Goal: Task Accomplishment & Management: Manage account settings

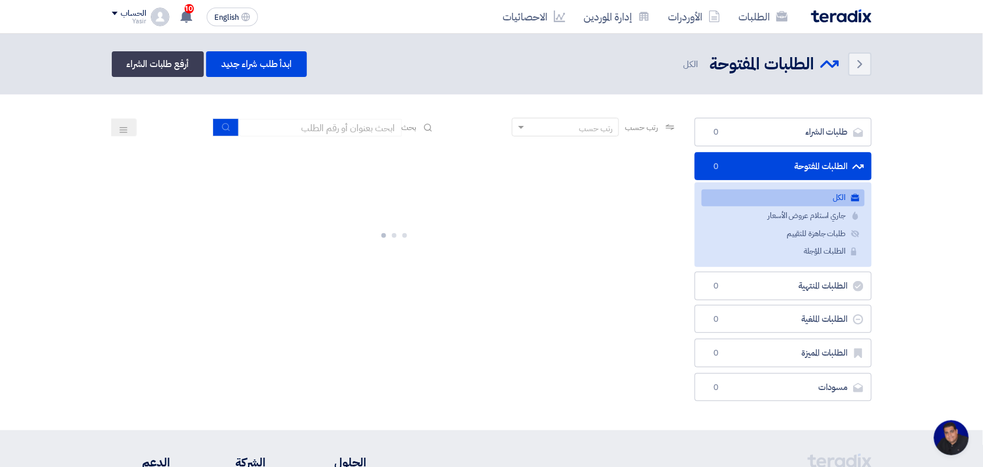
scroll to position [4, 0]
drag, startPoint x: 0, startPoint y: 0, endPoint x: 382, endPoint y: 121, distance: 400.2
click at [382, 121] on input at bounding box center [320, 127] width 163 height 17
type input "8100015796"
click at [223, 129] on use "submit" at bounding box center [227, 127] width 8 height 8
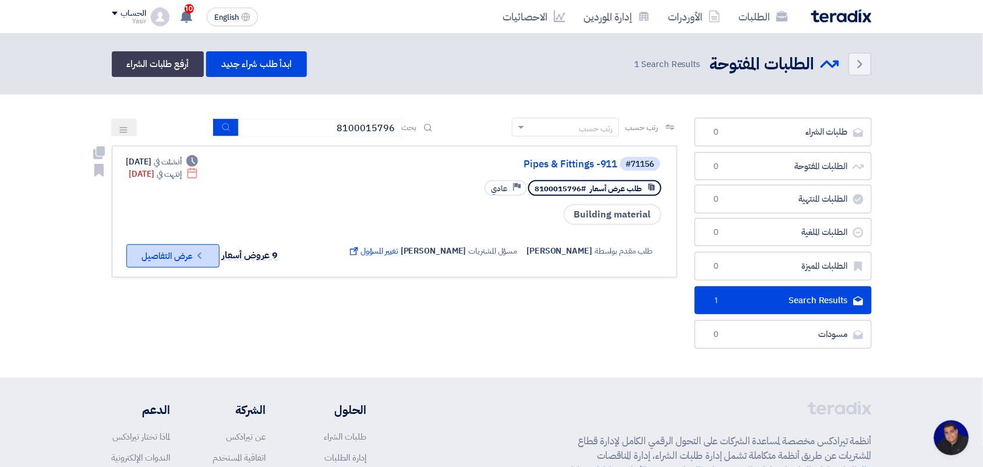
click at [181, 249] on button "Check details عرض التفاصيل" at bounding box center [172, 255] width 93 height 23
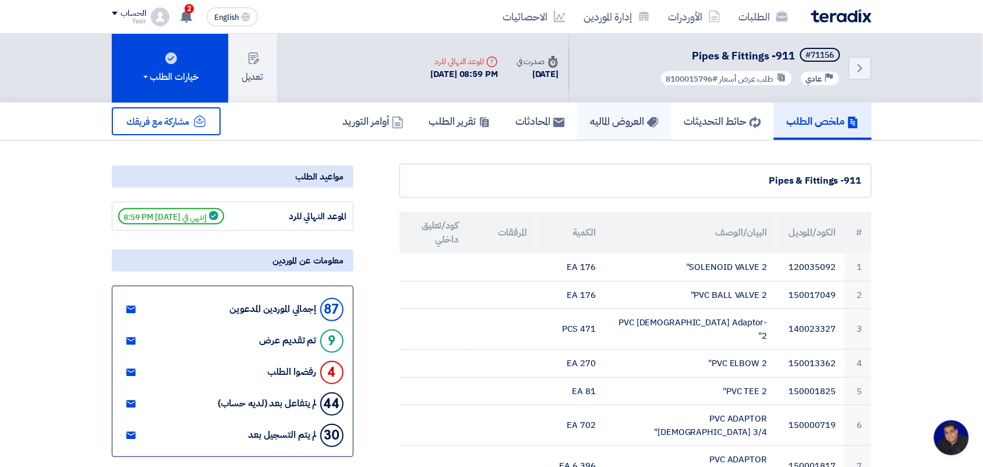
click at [609, 114] on h5 "العروض الماليه" at bounding box center [625, 120] width 68 height 13
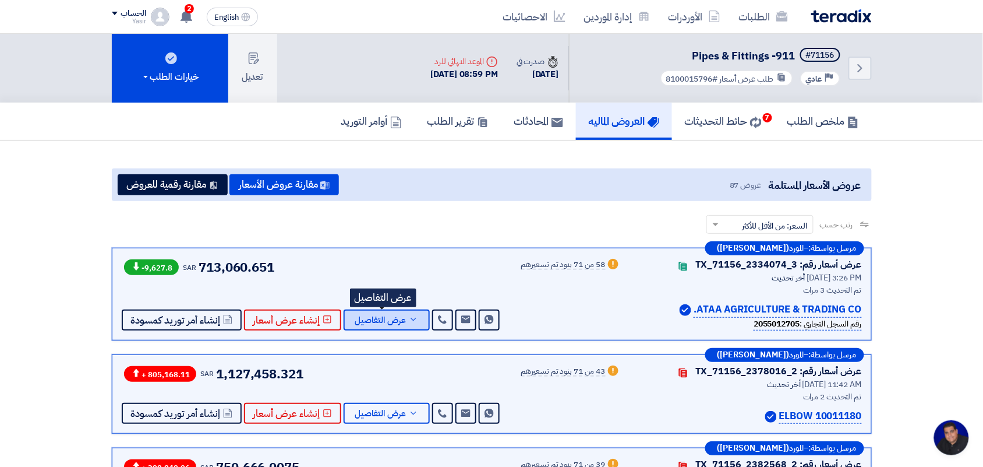
click at [383, 322] on span "عرض التفاصيل" at bounding box center [380, 320] width 51 height 9
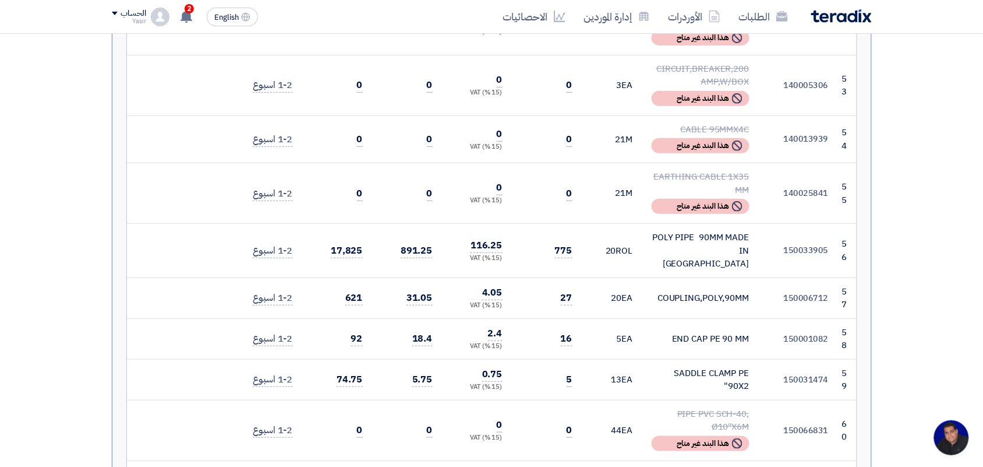
scroll to position [3568, 0]
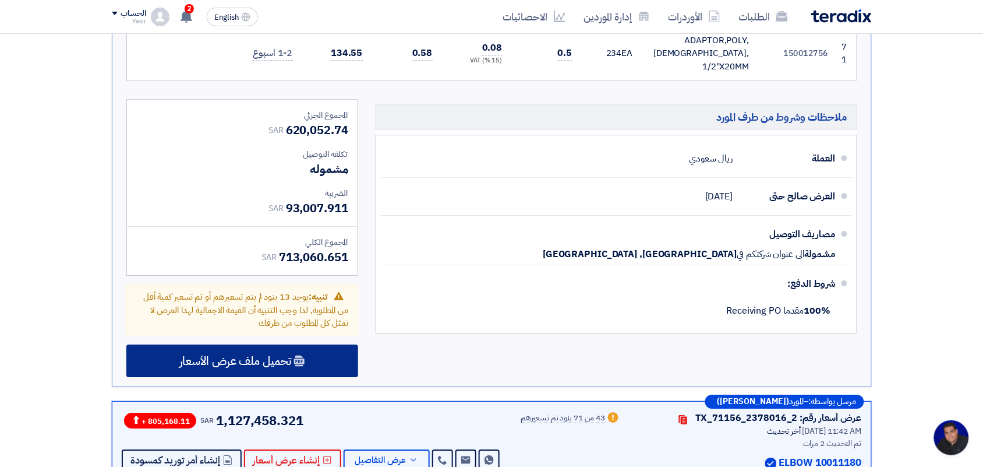
click at [295, 355] on use at bounding box center [299, 360] width 10 height 11
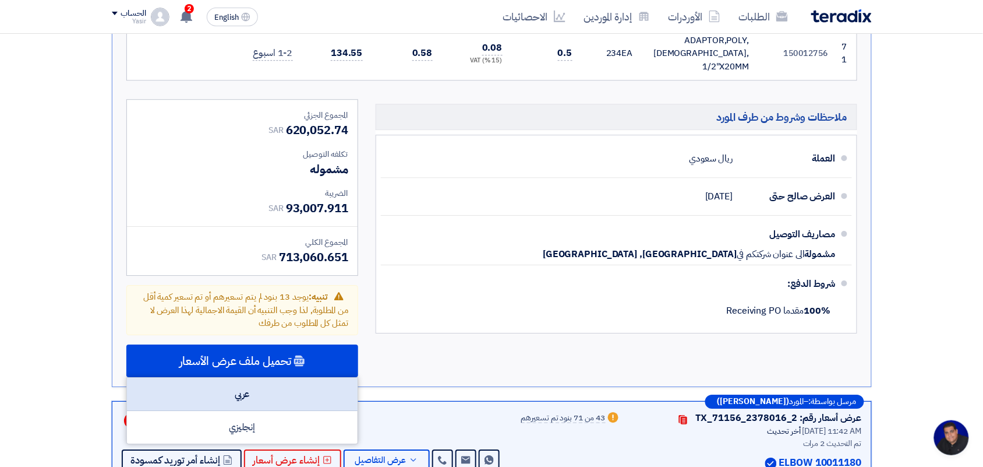
click at [240, 378] on div "عربي" at bounding box center [242, 394] width 231 height 33
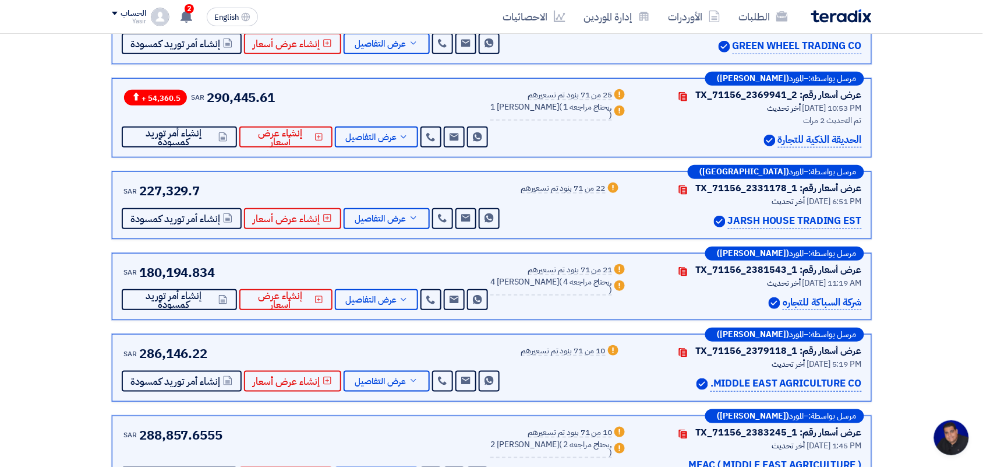
scroll to position [4442, 0]
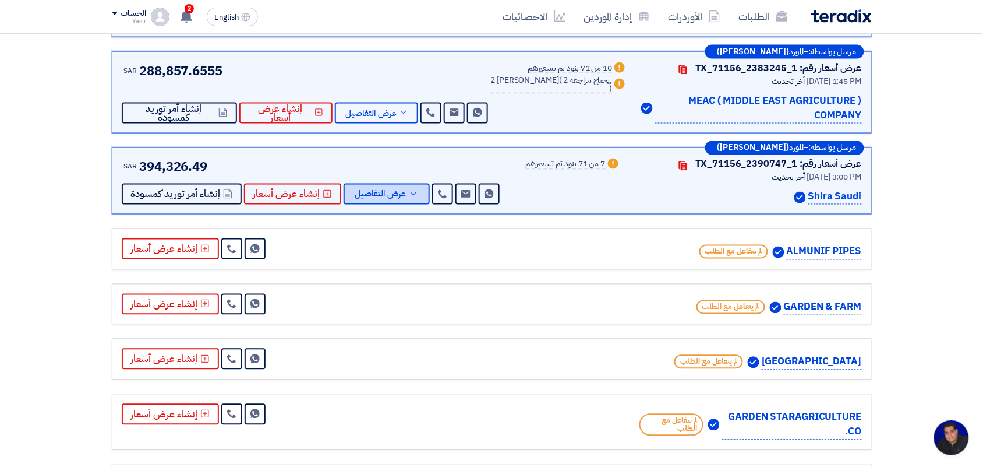
click at [386, 184] on button "عرض التفاصيل" at bounding box center [387, 194] width 86 height 21
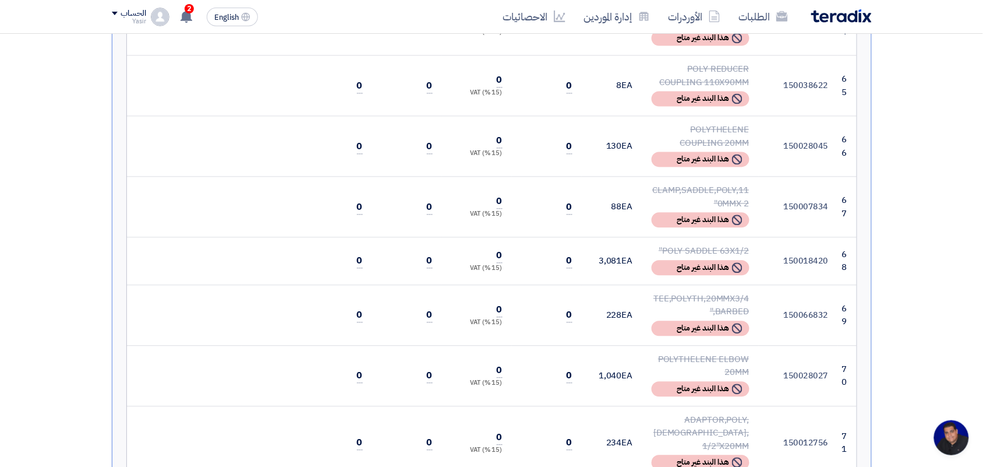
scroll to position [4409, 0]
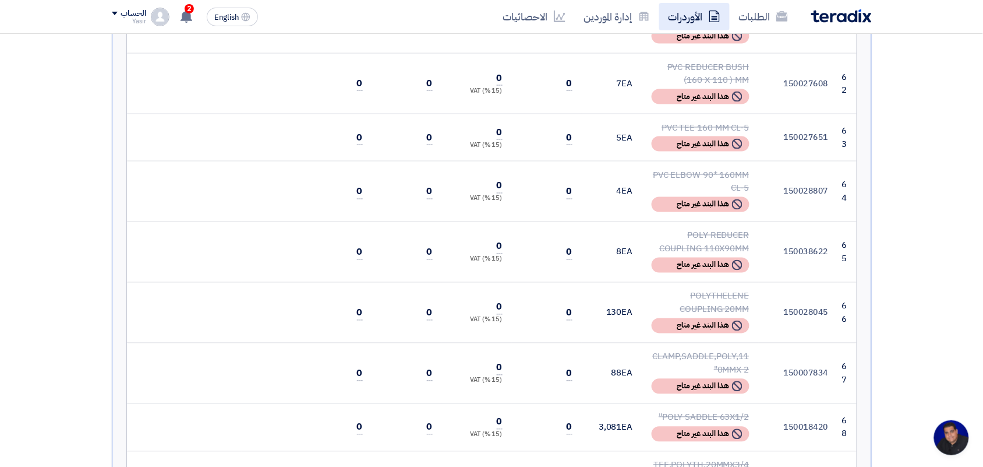
click at [697, 15] on link "الأوردرات" at bounding box center [694, 16] width 70 height 27
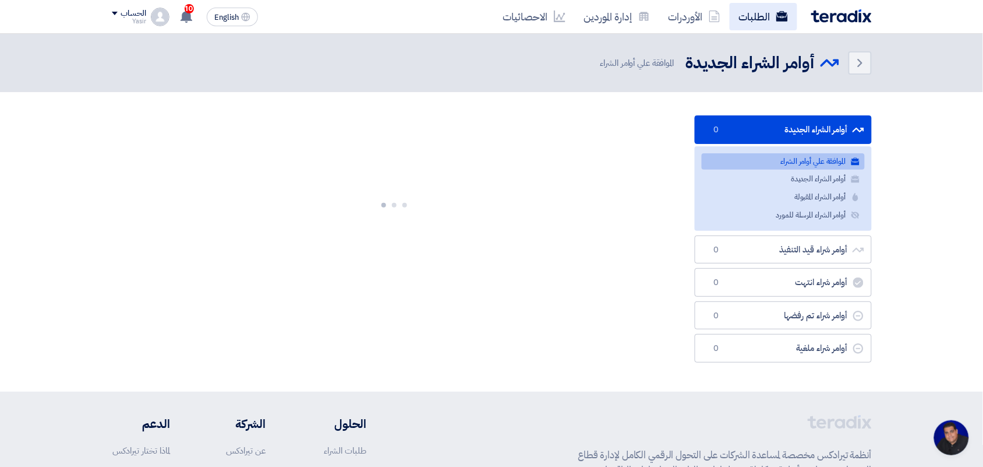
click at [749, 15] on link "الطلبات" at bounding box center [764, 16] width 68 height 27
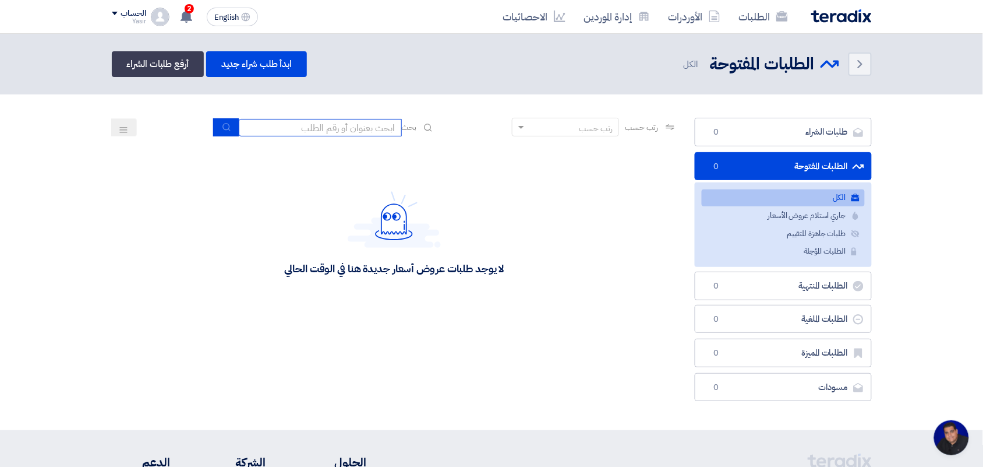
click at [339, 127] on input at bounding box center [320, 127] width 163 height 17
type input "8100015796"
click at [228, 128] on icon "submit" at bounding box center [226, 126] width 9 height 9
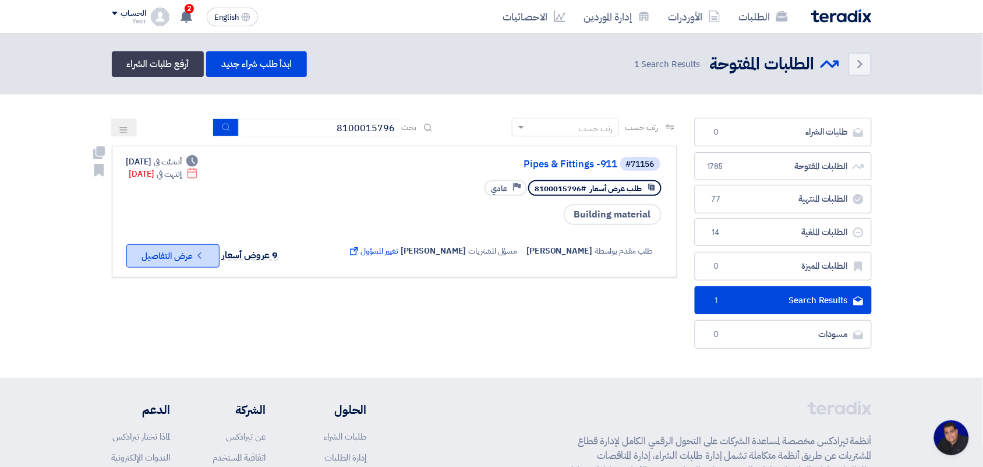
click at [179, 257] on button "Check details عرض التفاصيل" at bounding box center [172, 255] width 93 height 23
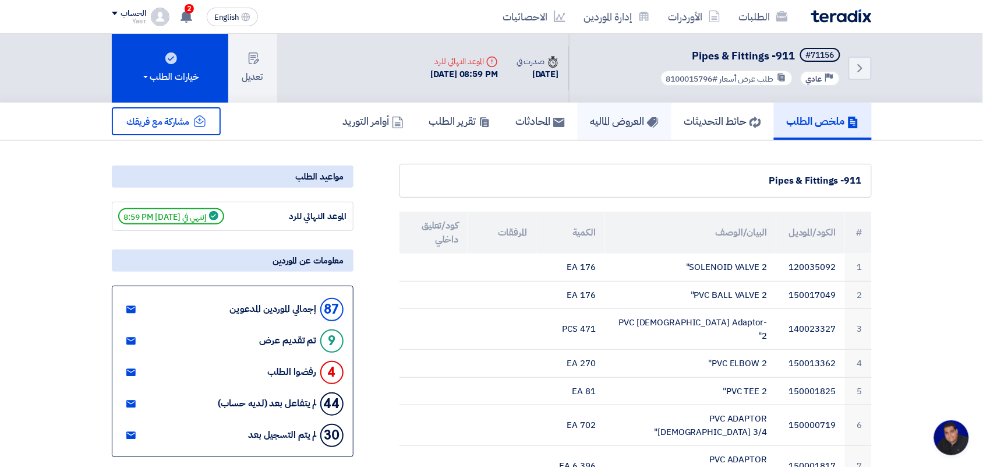
click at [616, 114] on h5 "العروض الماليه" at bounding box center [625, 120] width 68 height 13
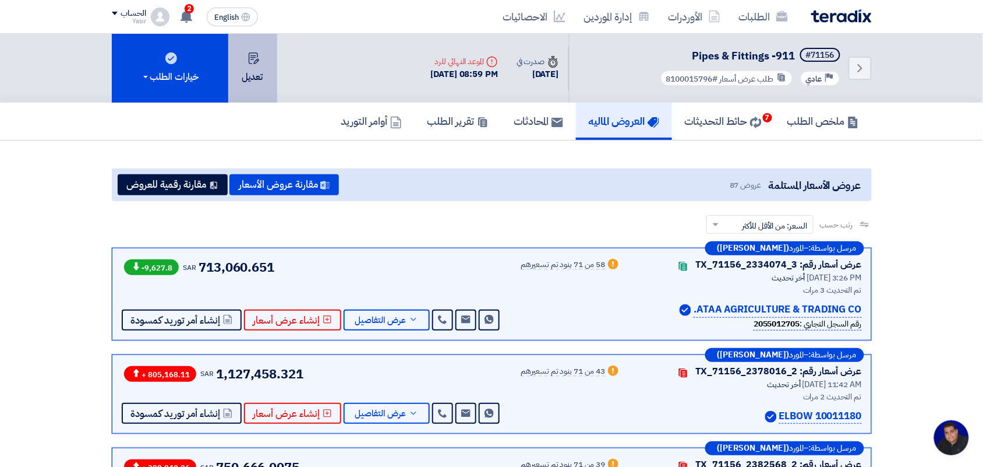
click at [255, 77] on button "تعديل" at bounding box center [252, 68] width 49 height 69
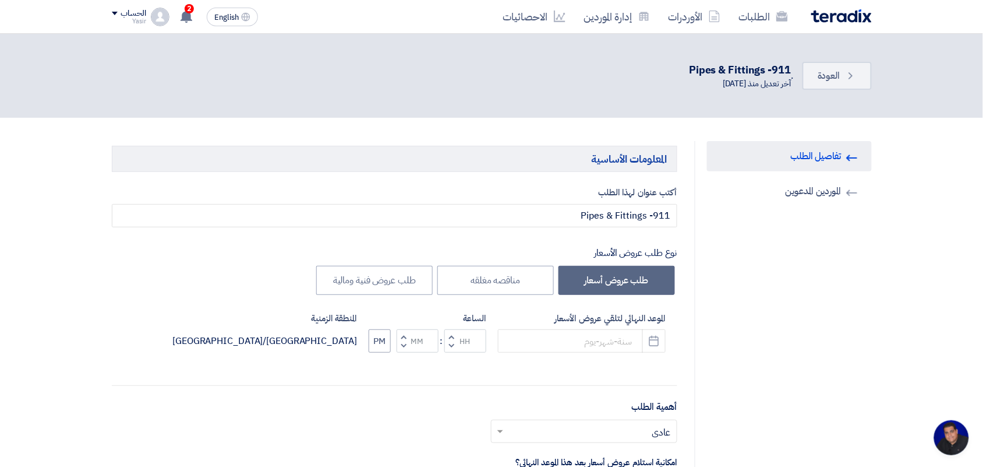
type input "[DATE]"
type input "08"
type input "59"
click at [651, 347] on button "Pick a date" at bounding box center [654, 340] width 23 height 23
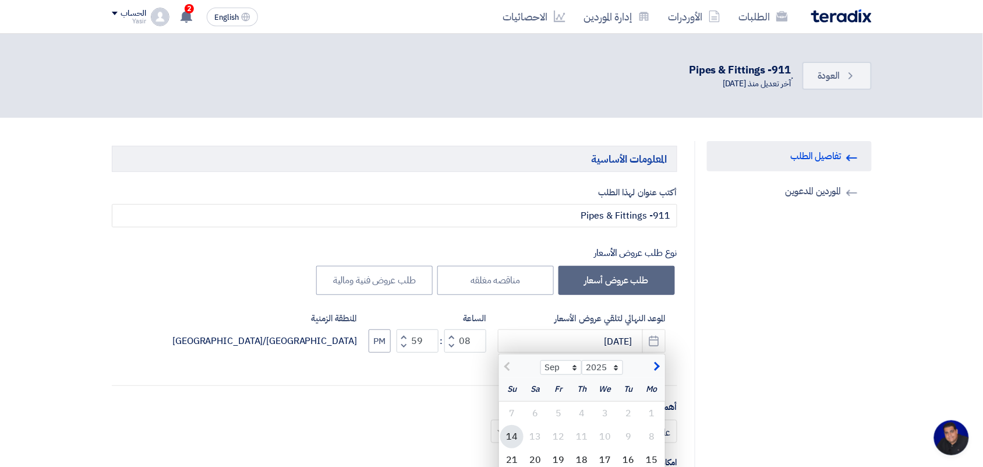
click at [513, 432] on div "14" at bounding box center [511, 436] width 23 height 23
type input "[DATE]"
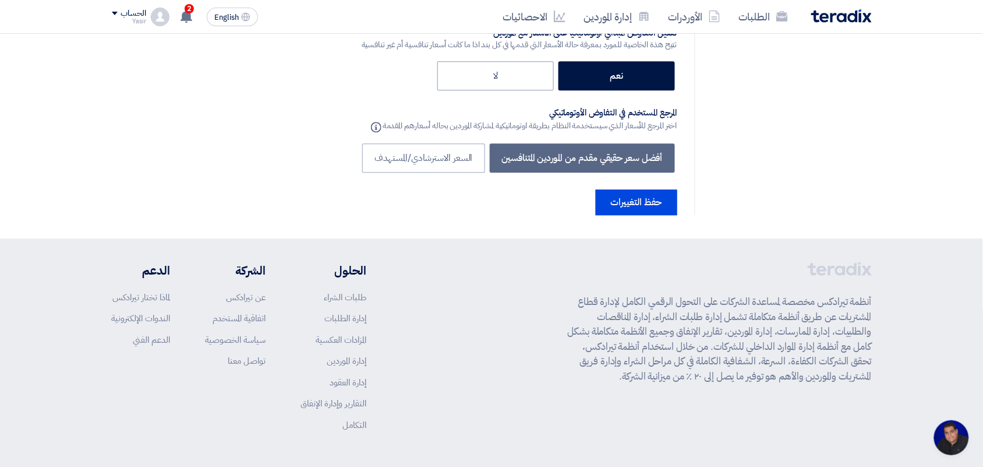
scroll to position [6063, 0]
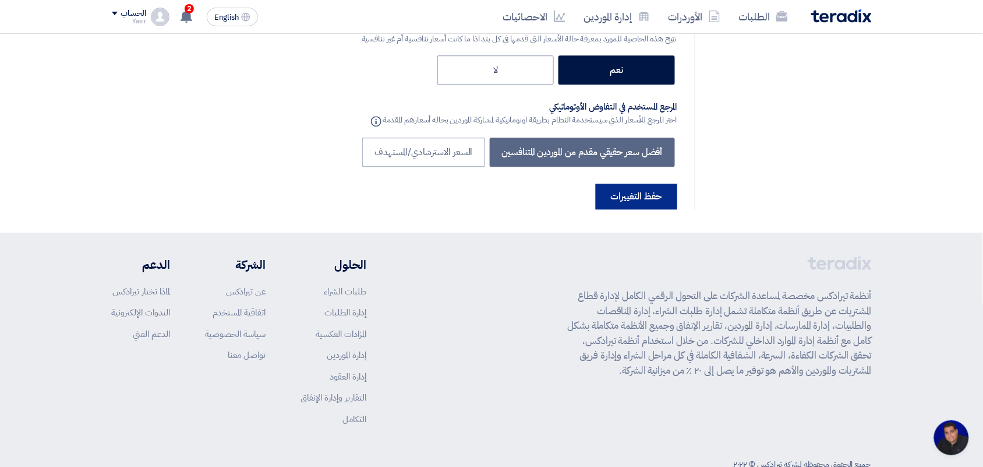
click at [618, 184] on button "حفظ التغييرات" at bounding box center [637, 197] width 82 height 26
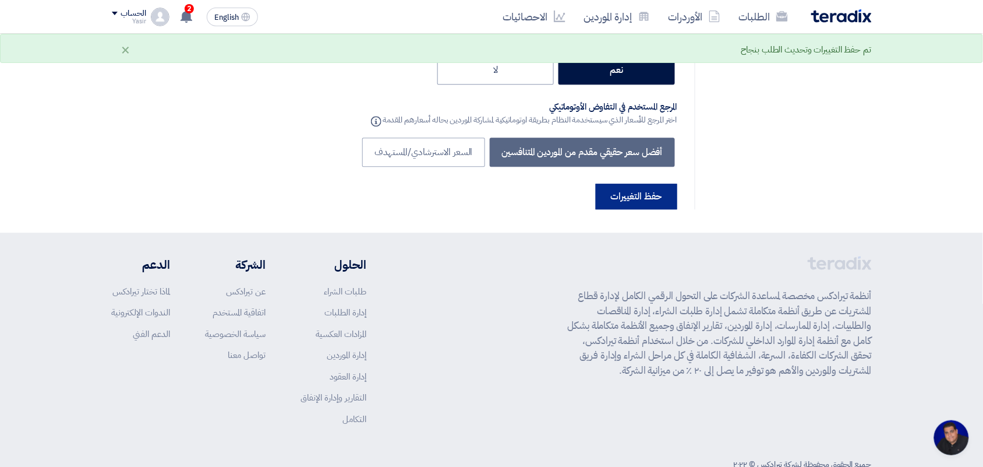
scroll to position [0, 0]
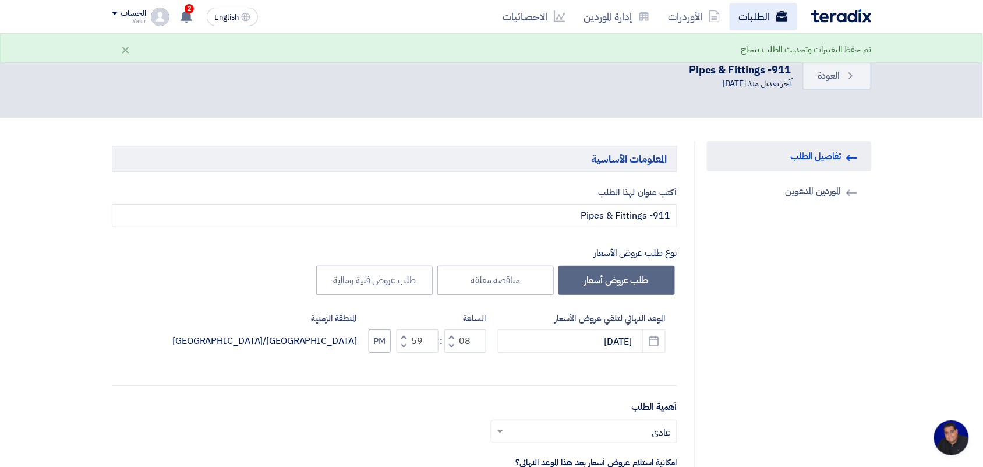
click at [743, 17] on link "الطلبات" at bounding box center [764, 16] width 68 height 27
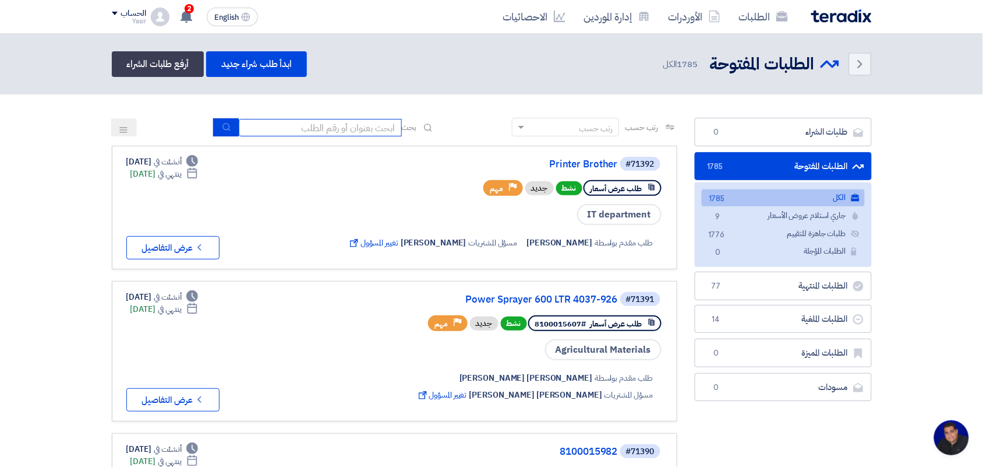
click at [357, 125] on input at bounding box center [320, 127] width 163 height 17
type input "8100015796"
click at [231, 124] on button "submit" at bounding box center [226, 127] width 26 height 18
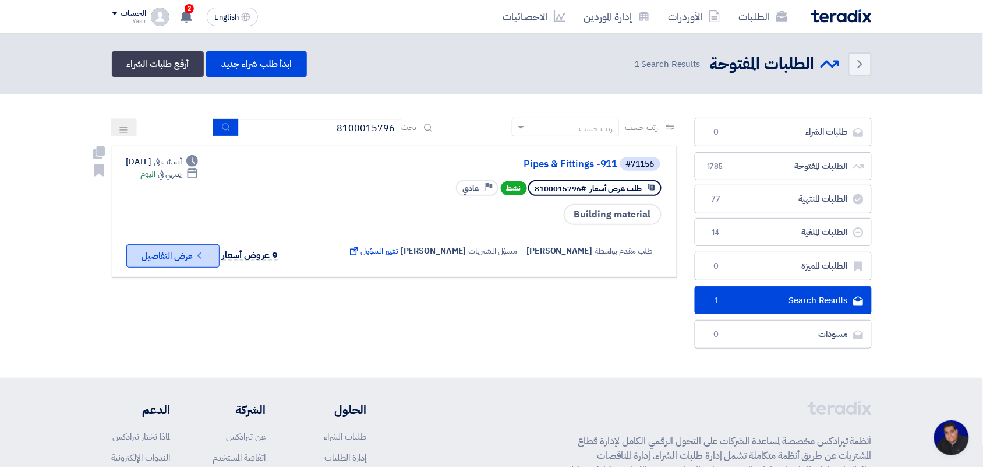
click at [165, 258] on button "Check details عرض التفاصيل" at bounding box center [172, 255] width 93 height 23
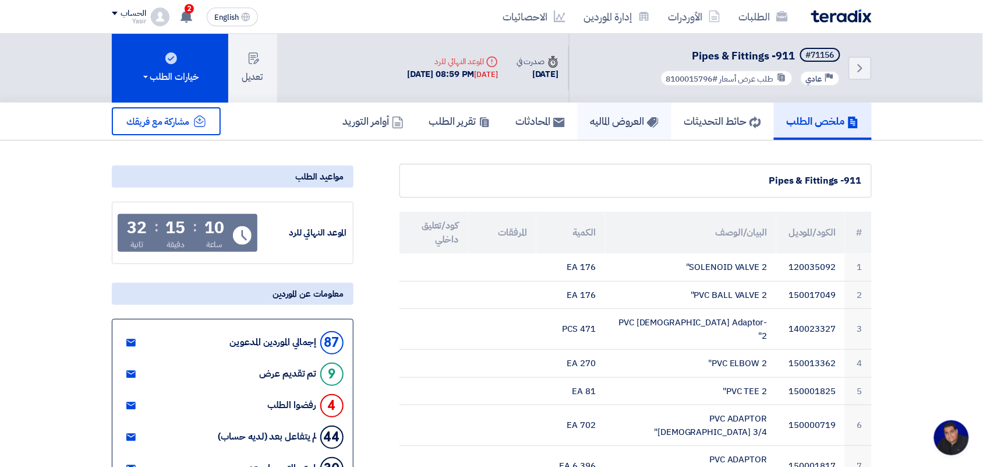
click at [601, 121] on h5 "العروض الماليه" at bounding box center [625, 120] width 68 height 13
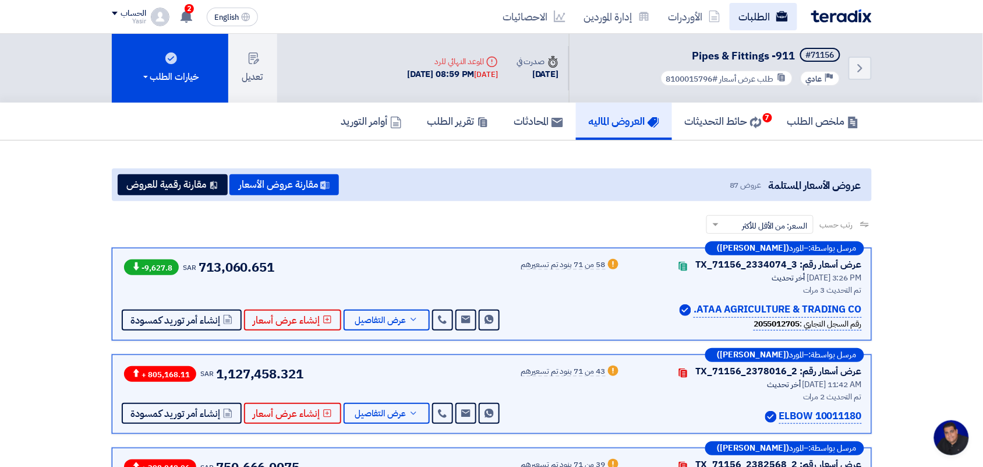
click at [746, 13] on link "الطلبات" at bounding box center [764, 16] width 68 height 27
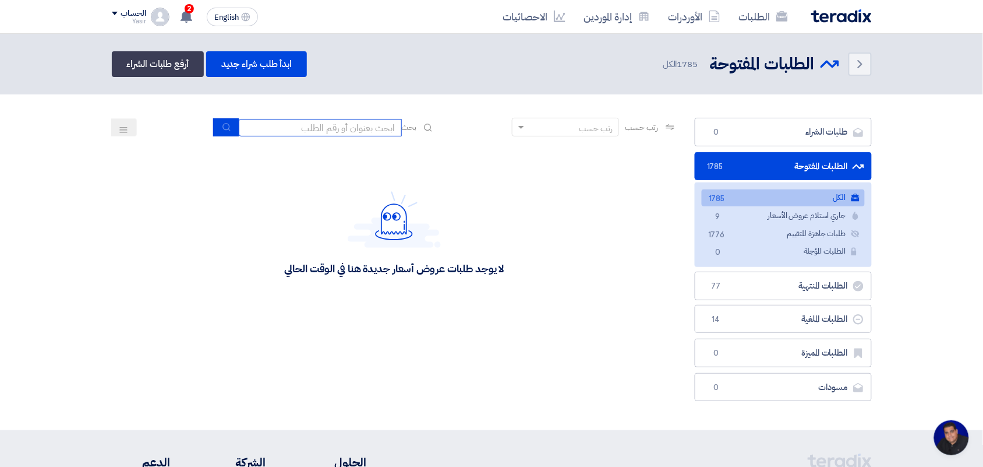
click at [343, 125] on input at bounding box center [320, 127] width 163 height 17
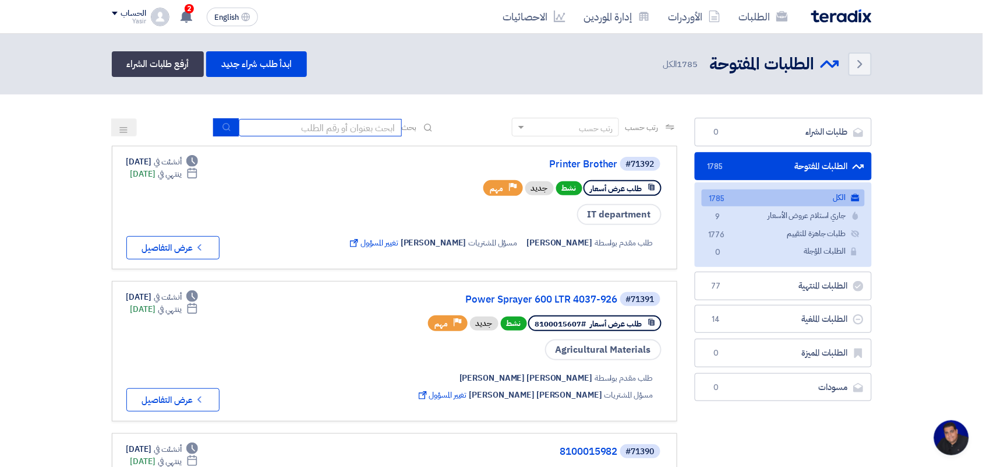
type input "4087"
click at [217, 121] on button "submit" at bounding box center [226, 127] width 26 height 18
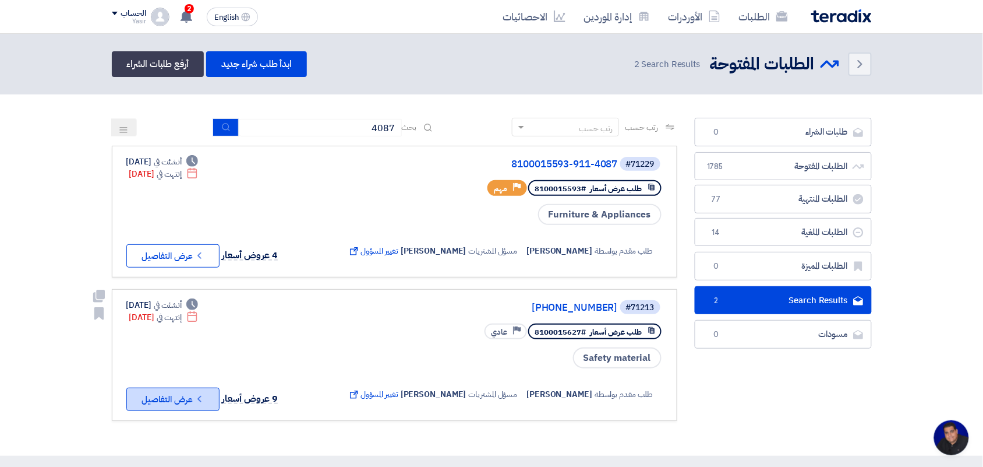
click at [186, 391] on button "Check details عرض التفاصيل" at bounding box center [172, 398] width 93 height 23
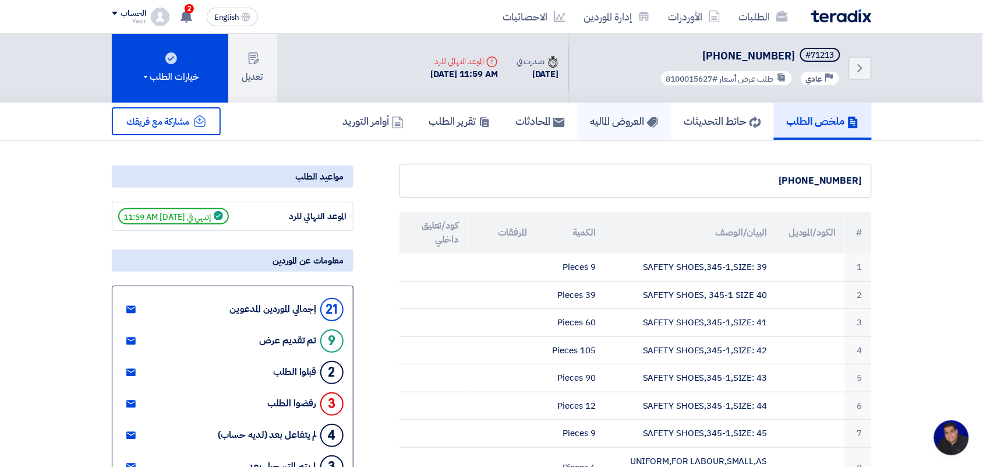
click at [609, 126] on h5 "العروض الماليه" at bounding box center [625, 120] width 68 height 13
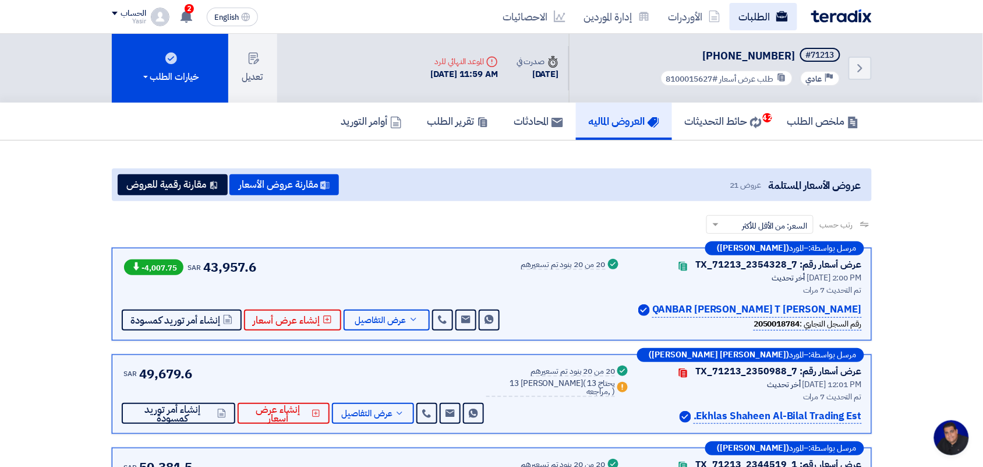
click at [782, 17] on icon at bounding box center [783, 16] width 12 height 12
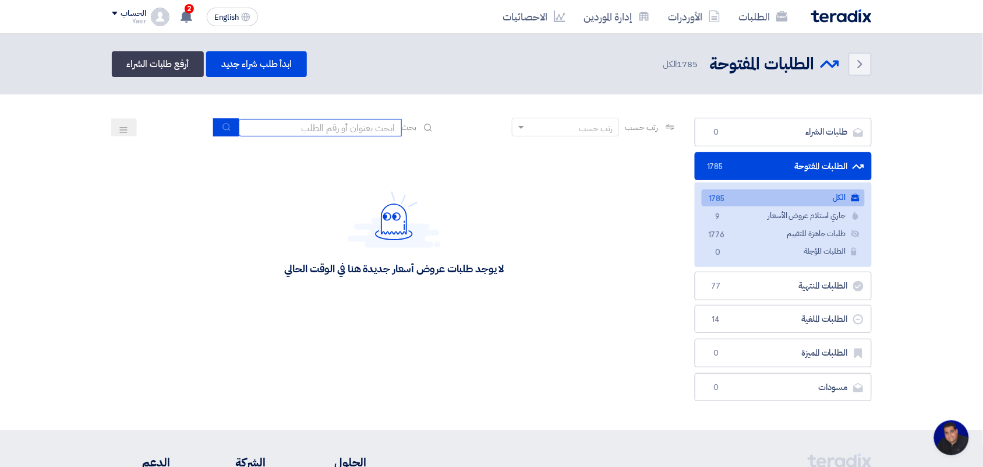
click at [356, 125] on input at bounding box center [320, 127] width 163 height 17
type input "8100015796"
click at [214, 121] on button "submit" at bounding box center [226, 127] width 26 height 18
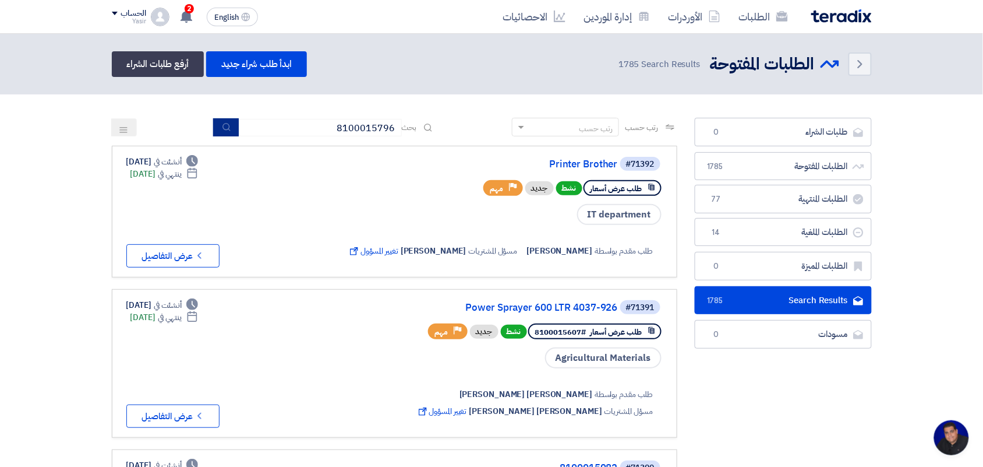
click at [222, 129] on icon "submit" at bounding box center [226, 126] width 9 height 9
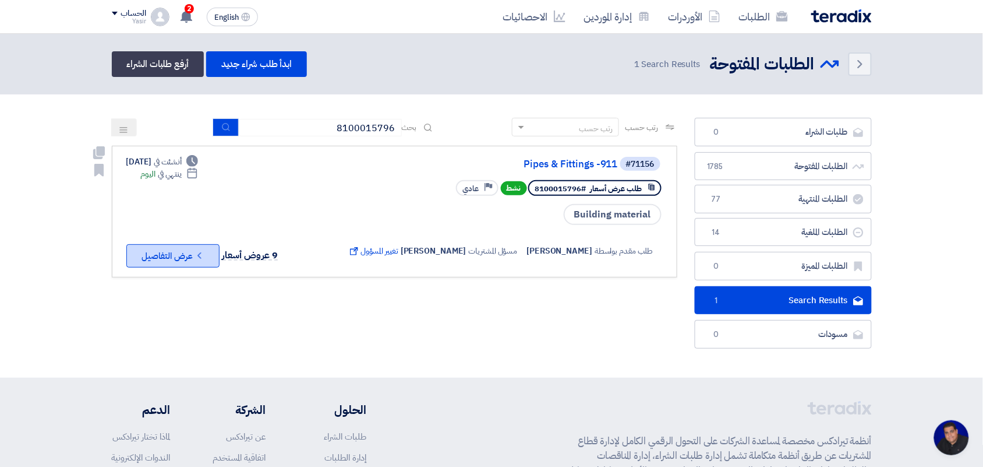
click at [197, 250] on icon "Check details" at bounding box center [199, 255] width 11 height 11
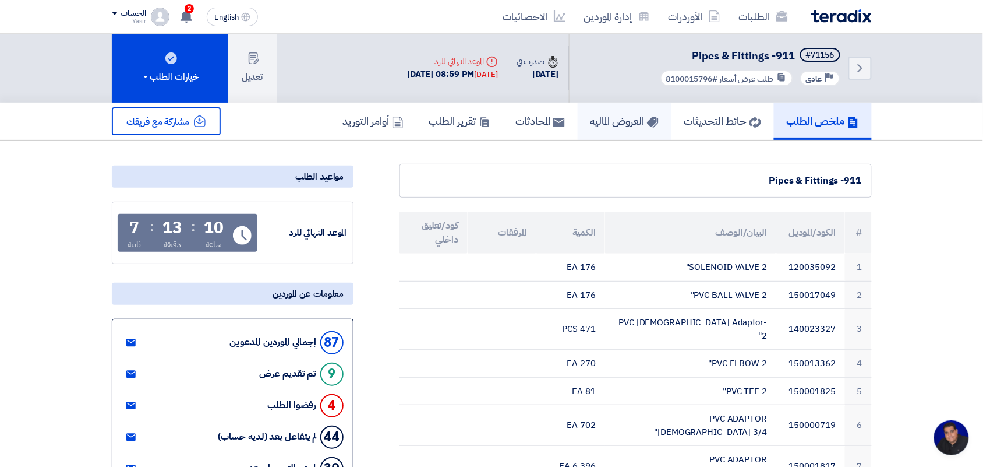
click at [618, 119] on h5 "العروض الماليه" at bounding box center [625, 120] width 68 height 13
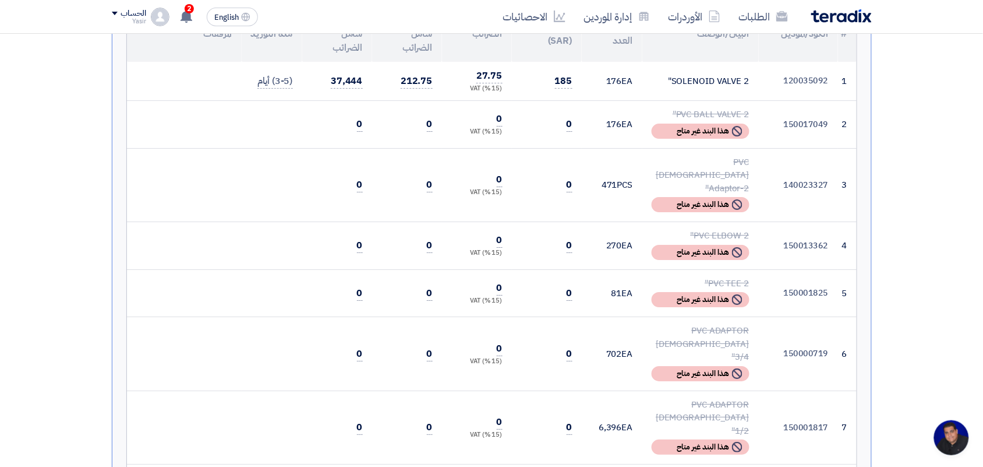
scroll to position [287, 0]
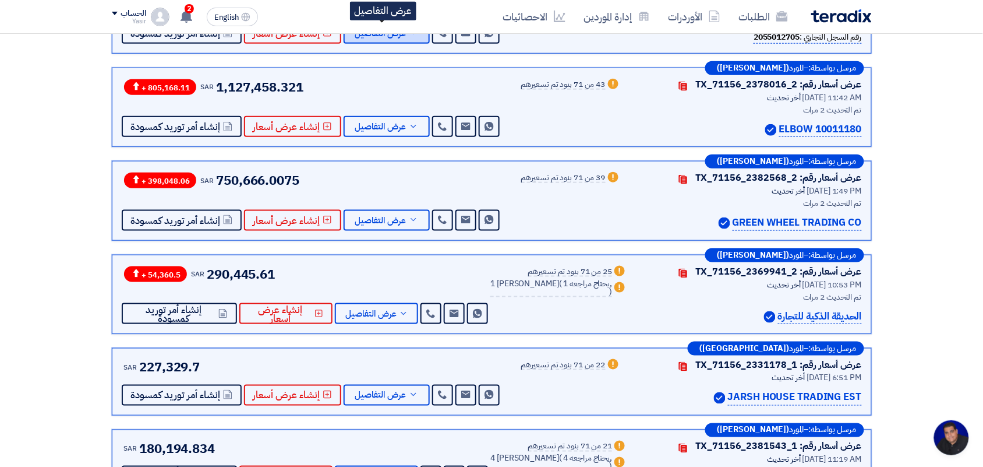
click at [377, 38] on span "عرض التفاصيل" at bounding box center [380, 33] width 51 height 9
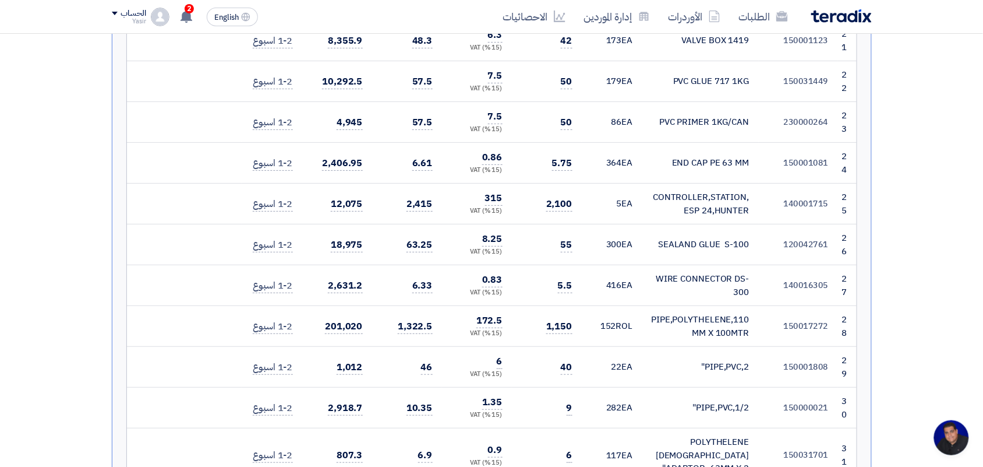
scroll to position [4297, 0]
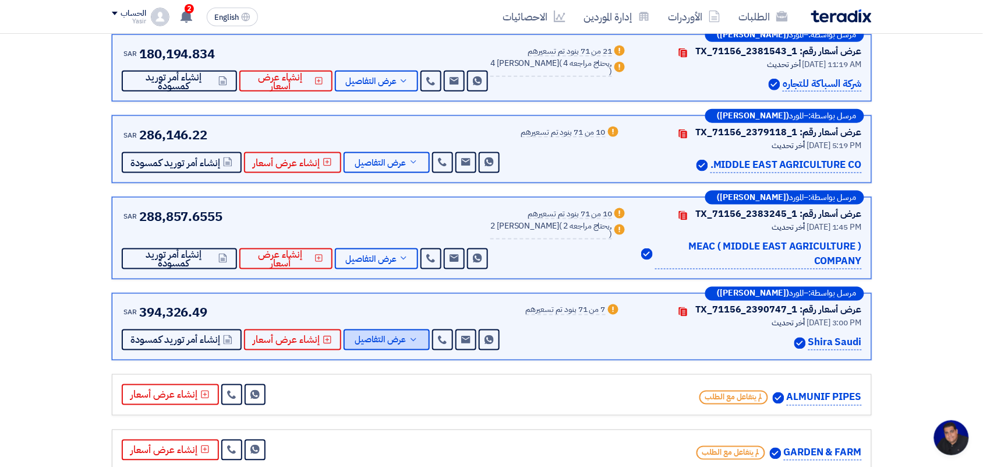
drag, startPoint x: 385, startPoint y: 228, endPoint x: 387, endPoint y: 237, distance: 8.5
click at [385, 329] on button "عرض التفاصيل" at bounding box center [387, 339] width 86 height 21
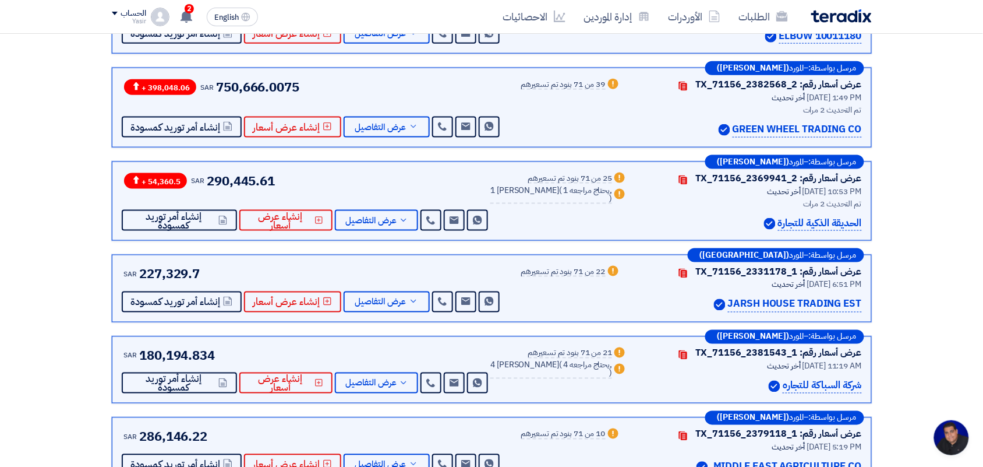
scroll to position [0, 0]
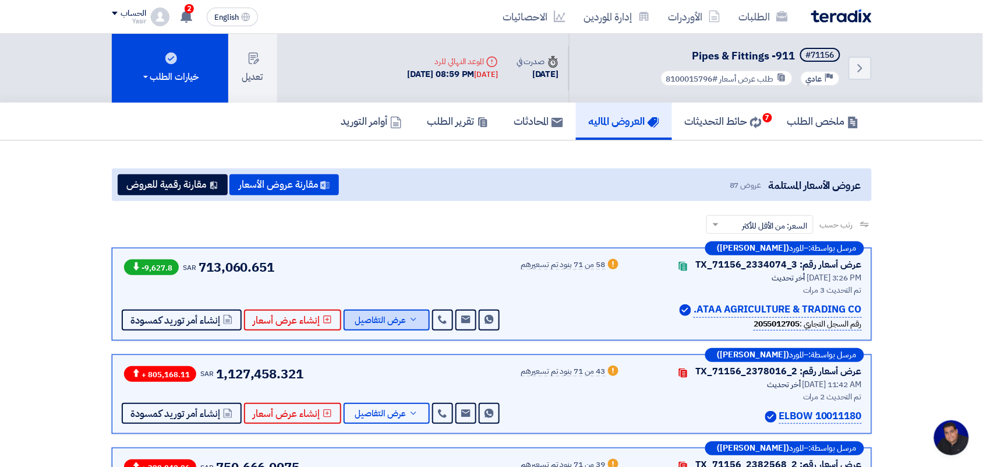
click at [382, 316] on span "عرض التفاصيل" at bounding box center [380, 320] width 51 height 9
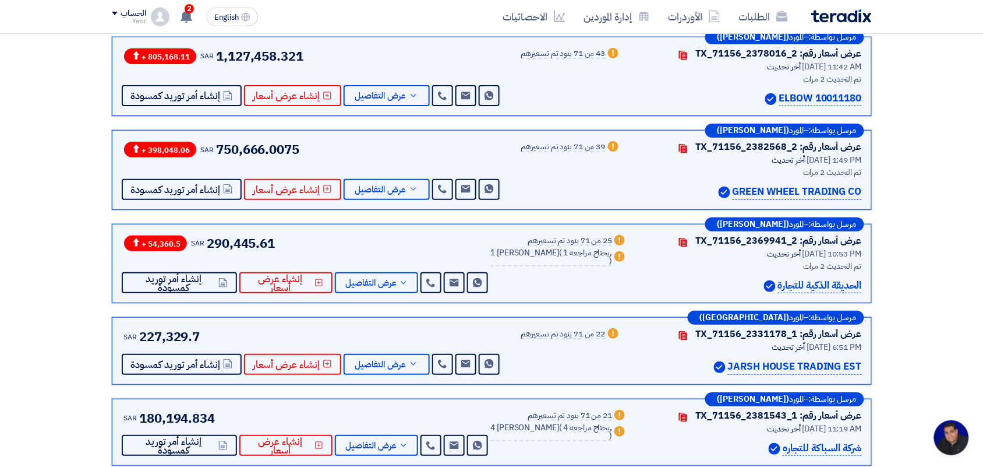
scroll to position [4151, 0]
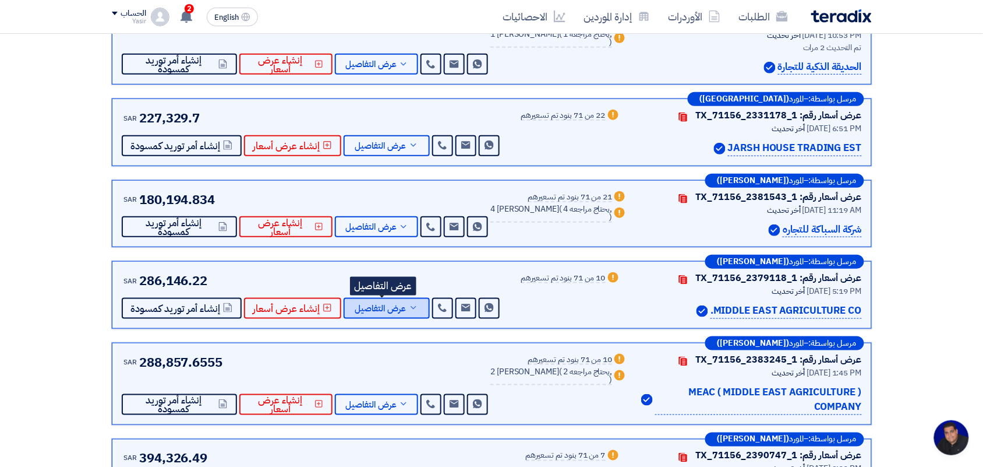
click at [398, 304] on span "عرض التفاصيل" at bounding box center [380, 308] width 51 height 9
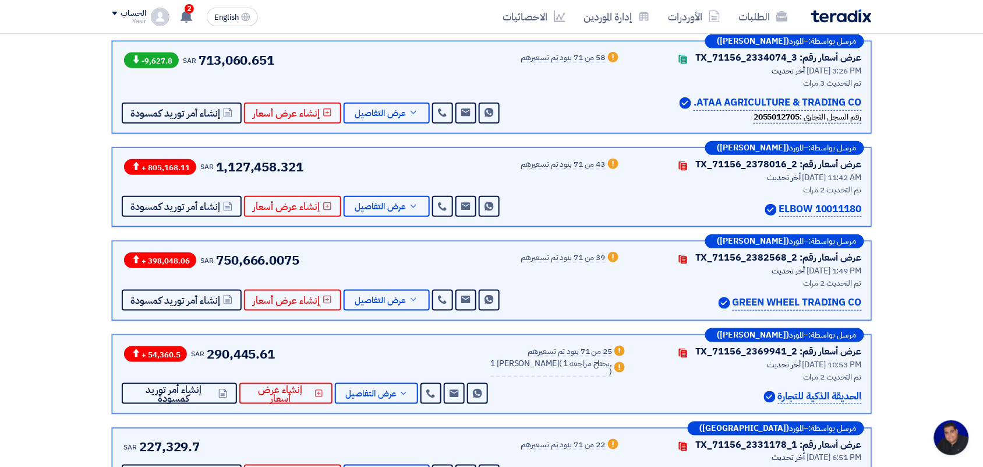
scroll to position [0, 0]
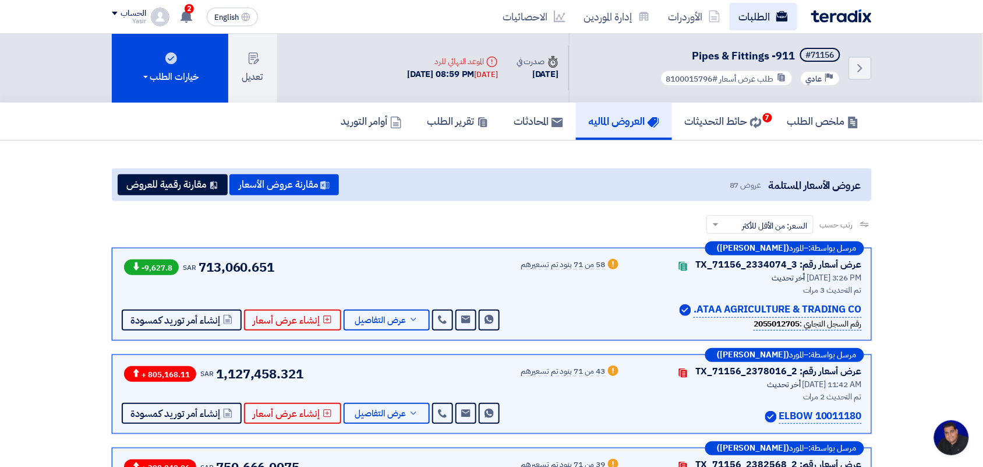
click at [761, 9] on link "الطلبات" at bounding box center [764, 16] width 68 height 27
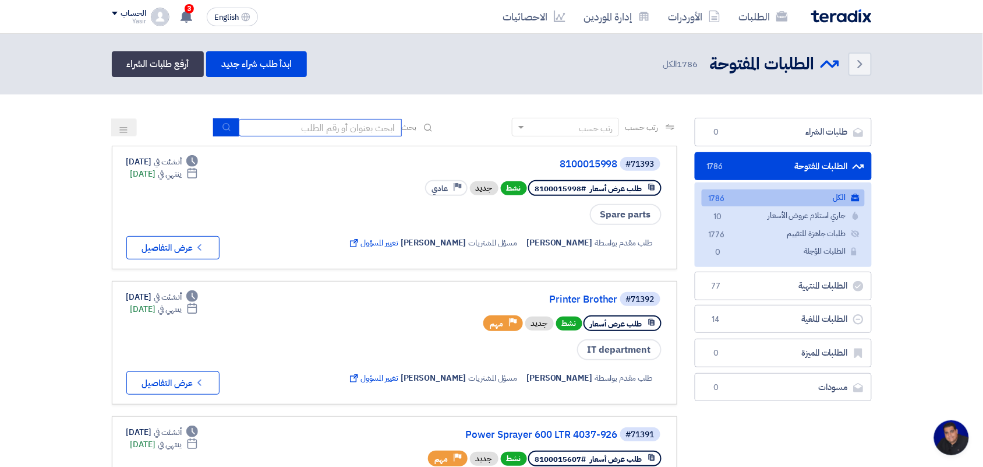
click at [345, 121] on input at bounding box center [320, 127] width 163 height 17
type input "8100015796"
click at [223, 127] on icon "submit" at bounding box center [226, 126] width 9 height 9
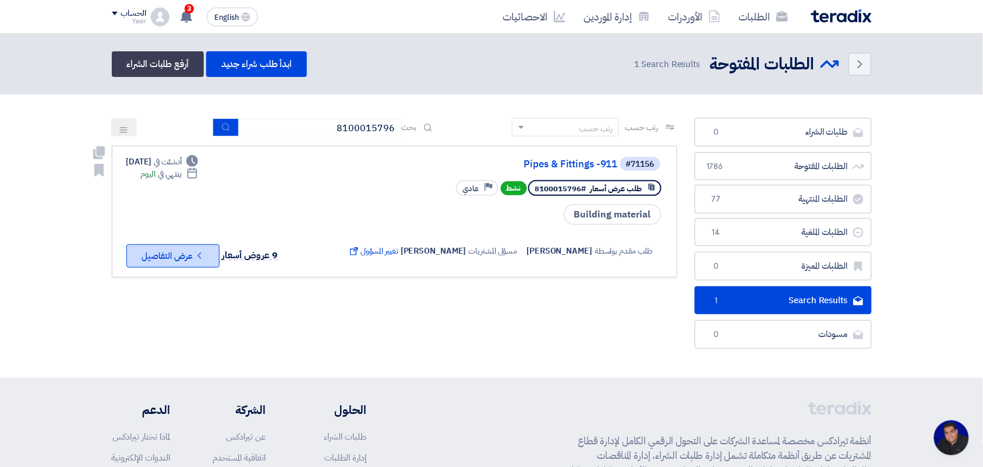
click at [161, 255] on button "Check details عرض التفاصيل" at bounding box center [172, 255] width 93 height 23
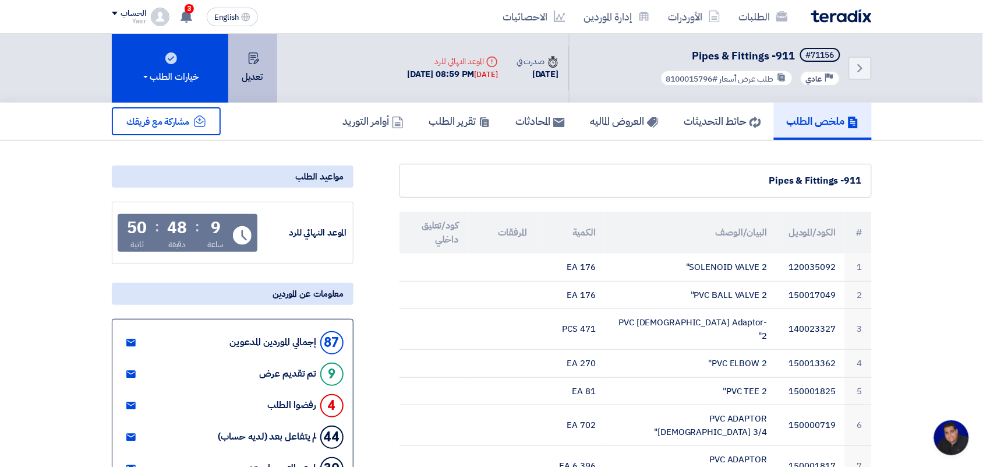
click at [248, 63] on button "تعديل" at bounding box center [252, 68] width 49 height 69
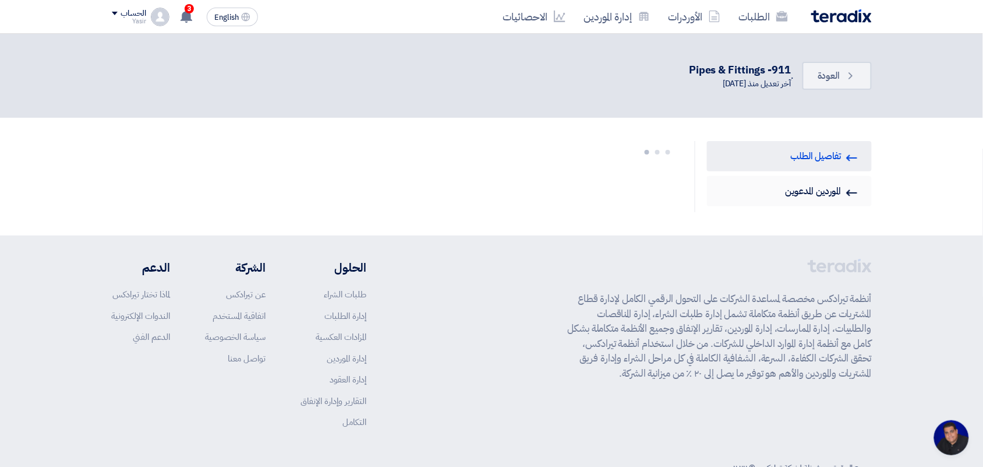
click at [779, 200] on link "Invited Suppliers الموردين المدعوين" at bounding box center [789, 191] width 165 height 30
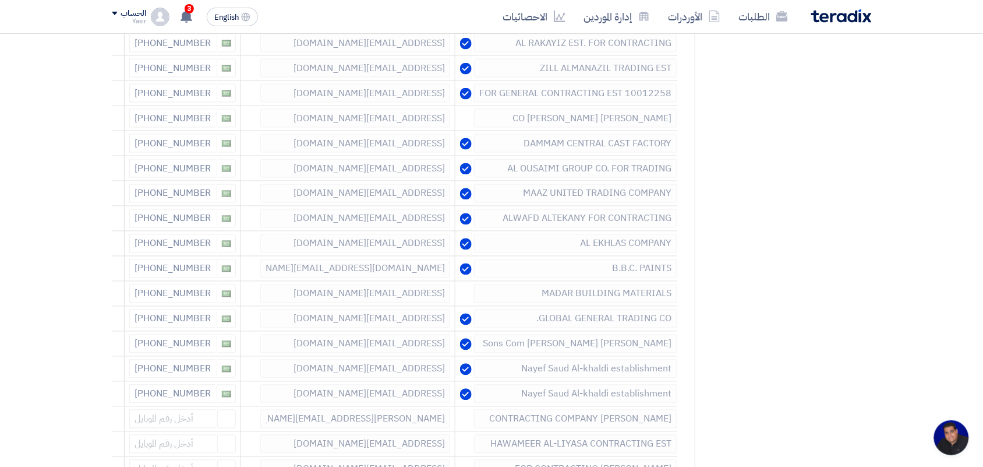
scroll to position [510, 0]
